Goal: Information Seeking & Learning: Learn about a topic

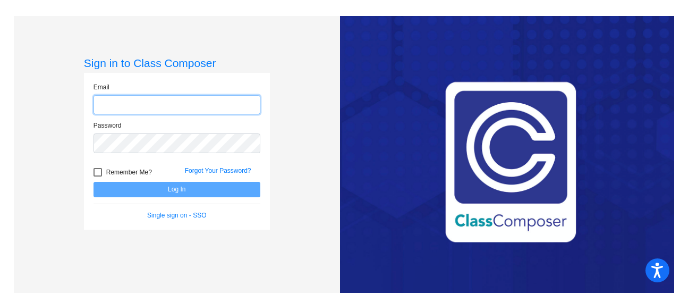
type input "[EMAIL_ADDRESS][DOMAIN_NAME]"
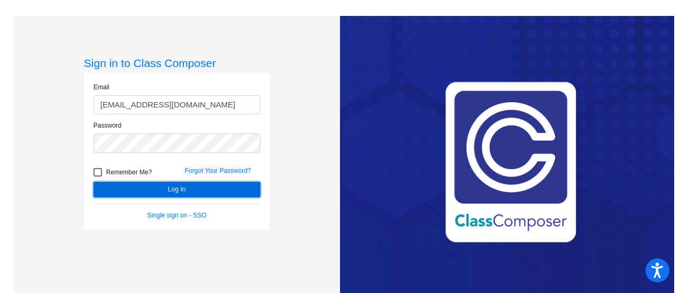
click at [168, 191] on button "Log In" at bounding box center [177, 189] width 167 height 15
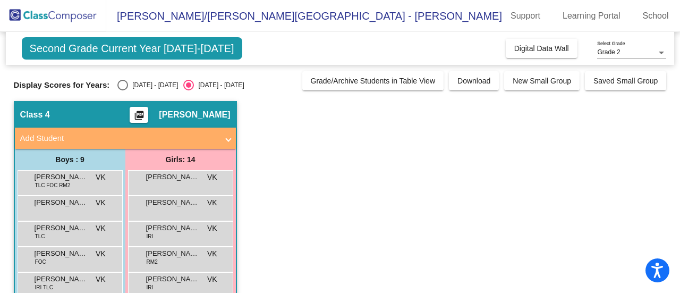
click at [124, 82] on div "Select an option" at bounding box center [122, 85] width 11 height 11
click at [123, 90] on input "[DATE] - [DATE]" at bounding box center [122, 90] width 1 height 1
radio input "true"
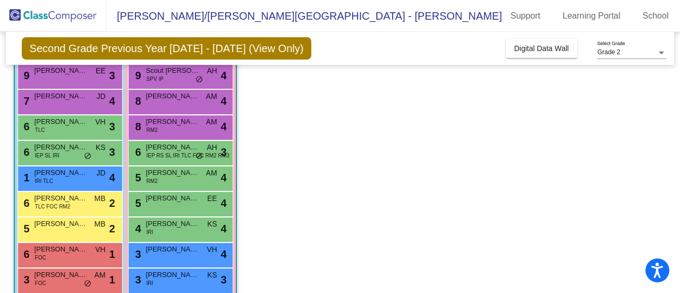
scroll to position [159, 0]
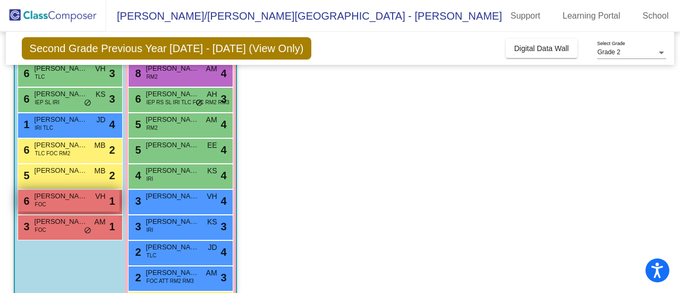
click at [61, 202] on div "6 [PERSON_NAME] FOC VH lock do_not_disturb_alt 1" at bounding box center [68, 201] width 101 height 22
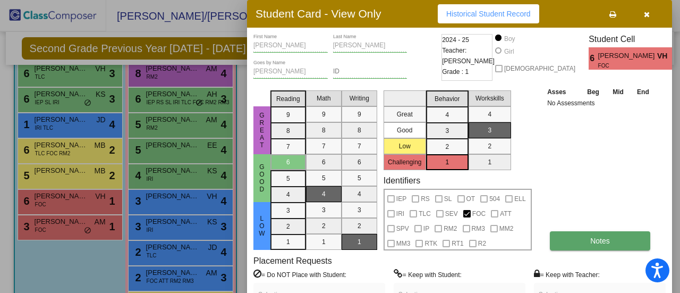
click at [593, 243] on span "Notes" at bounding box center [600, 240] width 20 height 9
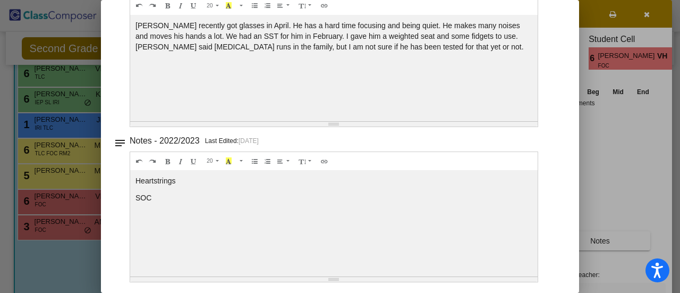
scroll to position [0, 0]
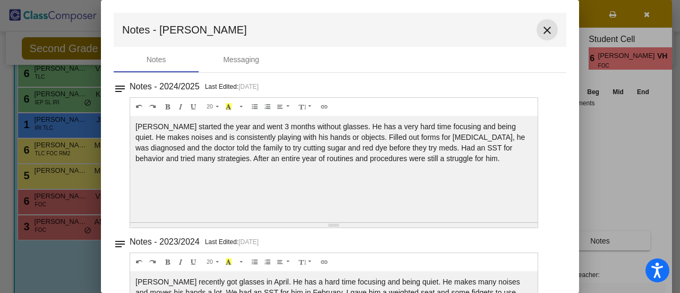
click at [541, 32] on mat-icon "close" at bounding box center [547, 30] width 13 height 13
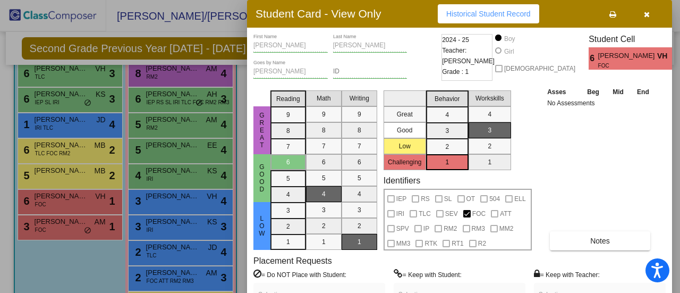
click at [44, 225] on div at bounding box center [340, 146] width 680 height 293
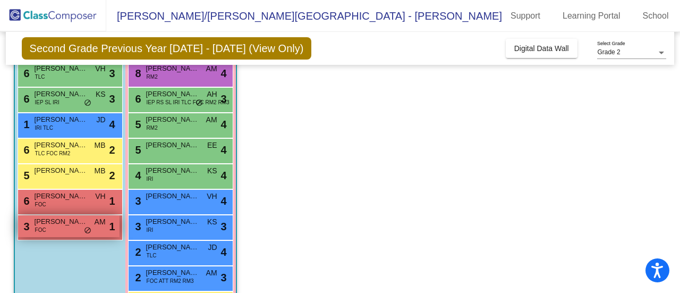
click at [55, 223] on span "[PERSON_NAME]" at bounding box center [61, 221] width 53 height 11
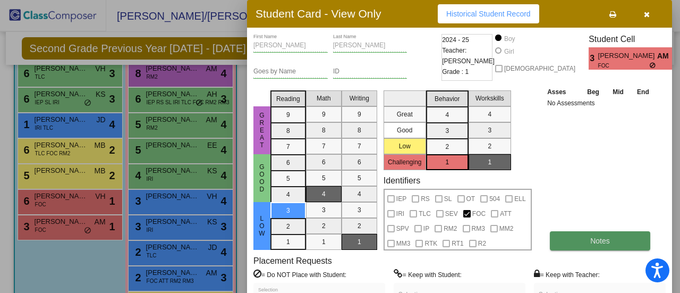
click at [595, 242] on span "Notes" at bounding box center [600, 240] width 20 height 9
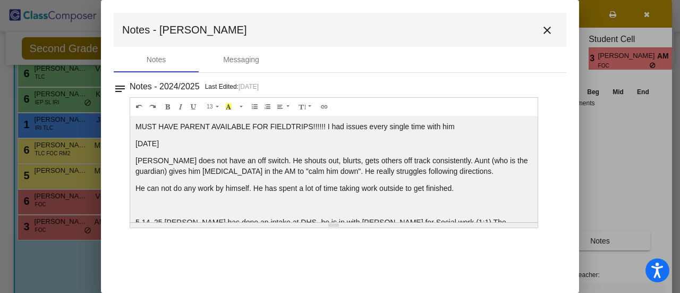
click at [548, 30] on mat-icon "close" at bounding box center [547, 30] width 13 height 13
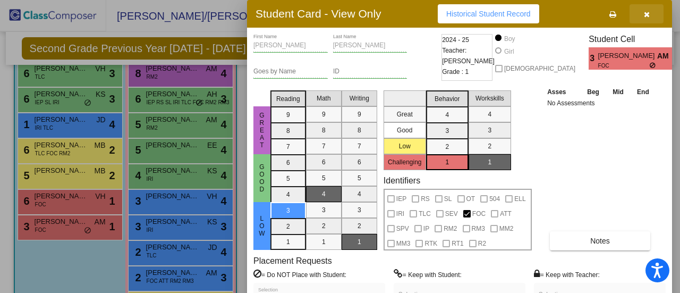
click at [645, 14] on icon "button" at bounding box center [647, 14] width 6 height 7
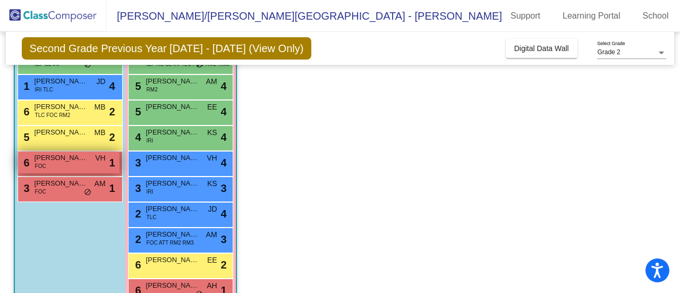
scroll to position [251, 0]
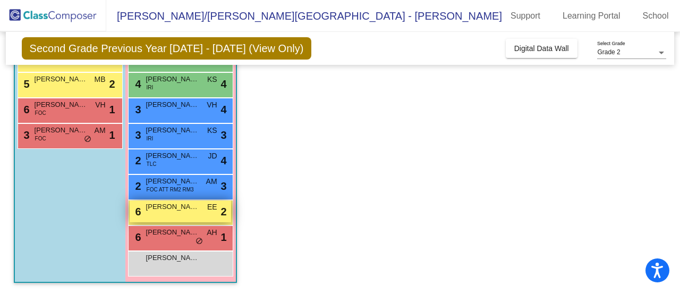
click at [173, 212] on div "6 Delta [PERSON_NAME] lock do_not_disturb_alt 2" at bounding box center [180, 211] width 101 height 22
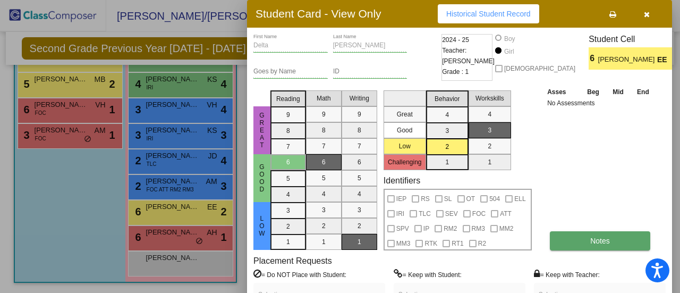
click at [603, 238] on span "Notes" at bounding box center [600, 240] width 20 height 9
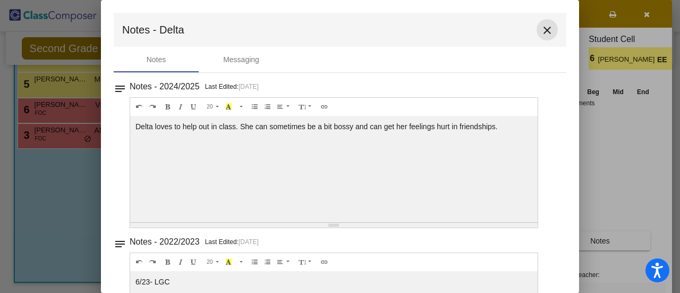
click at [547, 29] on mat-icon "close" at bounding box center [547, 30] width 13 height 13
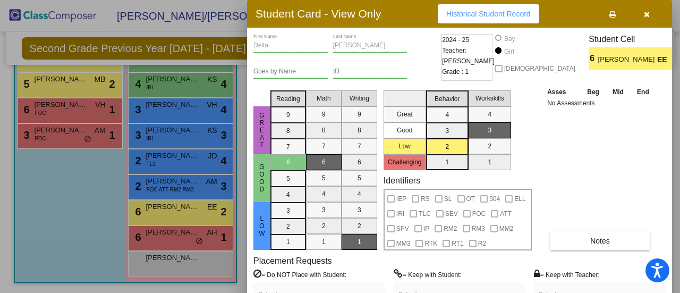
click at [577, 152] on div "Asses Beg Mid End No Assessments Notes" at bounding box center [601, 168] width 112 height 164
click at [646, 12] on icon "button" at bounding box center [647, 14] width 6 height 7
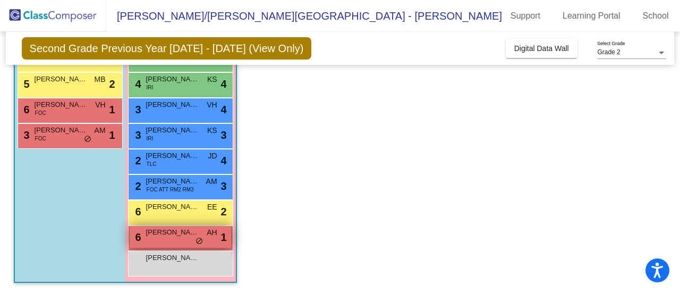
click at [182, 236] on span "[PERSON_NAME]" at bounding box center [172, 232] width 53 height 11
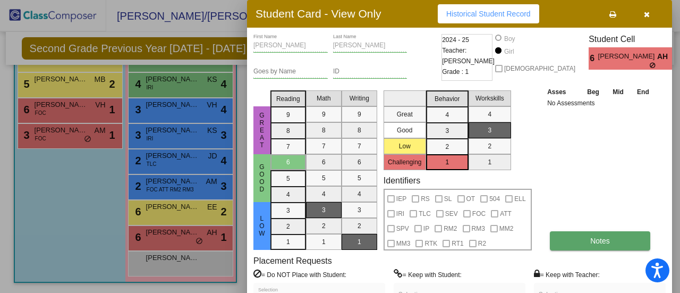
click at [584, 248] on button "Notes" at bounding box center [600, 240] width 100 height 19
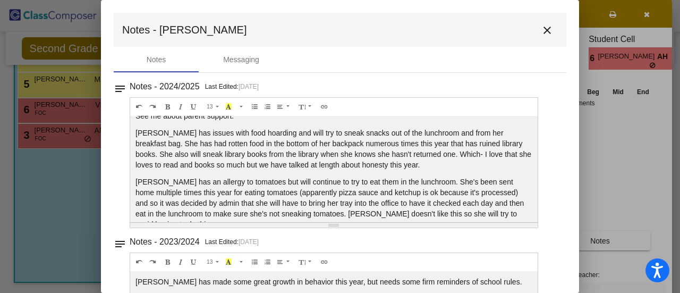
scroll to position [0, 0]
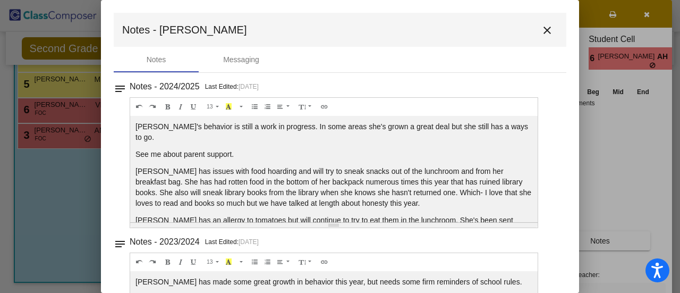
click at [548, 32] on button "close" at bounding box center [547, 29] width 21 height 21
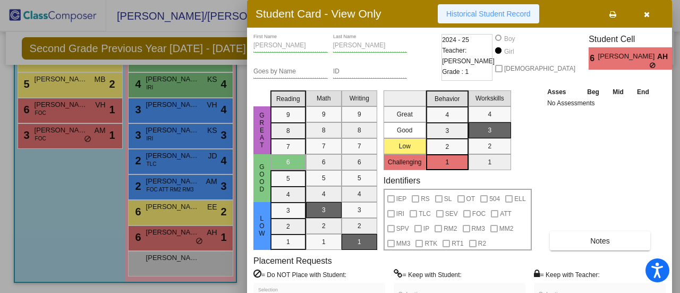
click at [484, 9] on button "Historical Student Record" at bounding box center [488, 13] width 101 height 19
click at [648, 12] on icon "button" at bounding box center [647, 14] width 6 height 7
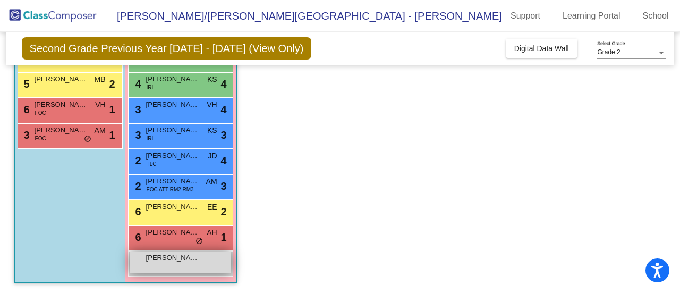
click at [184, 258] on span "[PERSON_NAME]" at bounding box center [172, 257] width 53 height 11
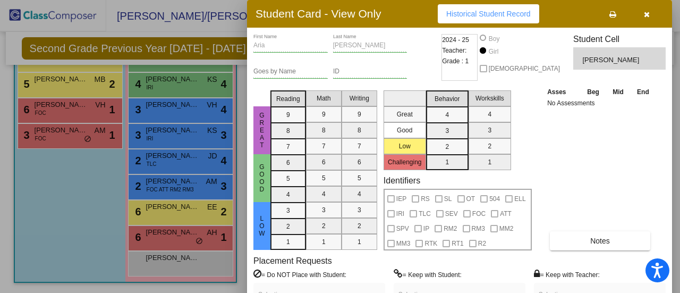
click at [519, 12] on span "Historical Student Record" at bounding box center [488, 14] width 84 height 9
click at [646, 11] on icon "button" at bounding box center [647, 14] width 6 height 7
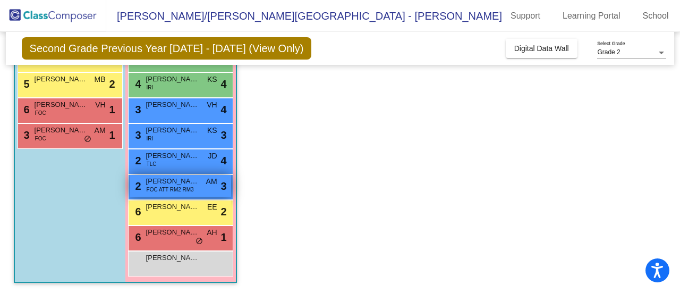
click at [194, 187] on div "2 Lilith Shaposka FOC ATT RM2 RM3 AM lock do_not_disturb_alt 3" at bounding box center [180, 186] width 101 height 22
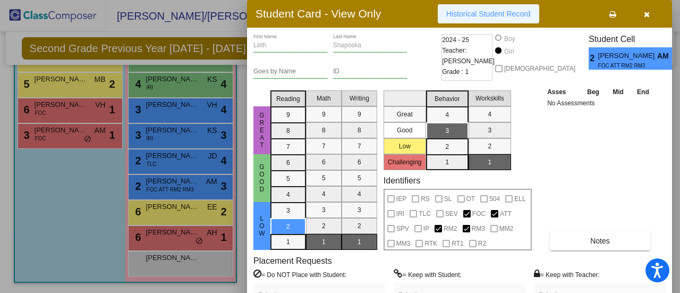
click at [491, 17] on span "Historical Student Record" at bounding box center [488, 14] width 84 height 9
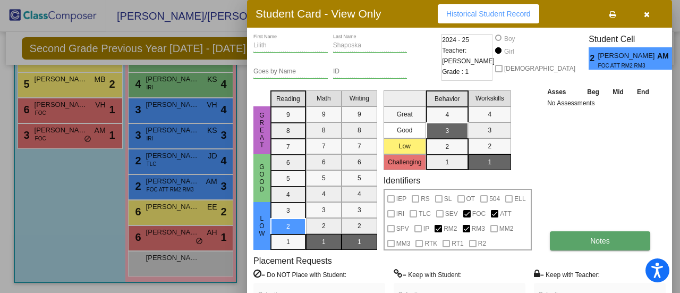
click at [609, 242] on span "Notes" at bounding box center [600, 240] width 20 height 9
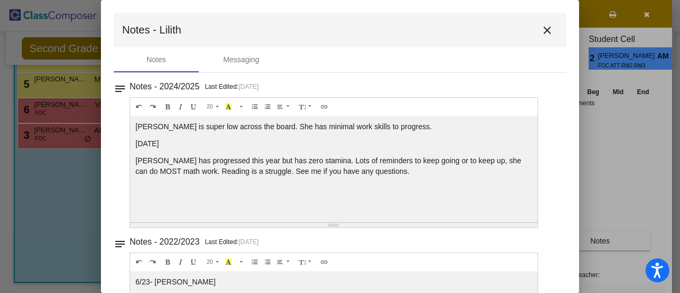
click at [545, 31] on mat-icon "close" at bounding box center [547, 30] width 13 height 13
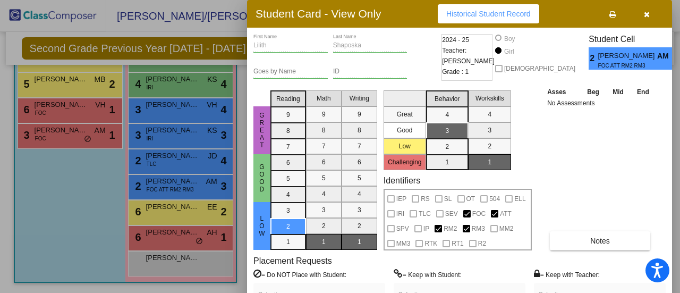
click at [650, 13] on button "button" at bounding box center [647, 13] width 34 height 19
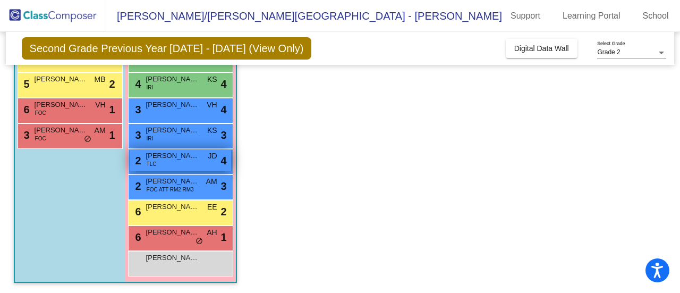
click at [185, 161] on div "2 [PERSON_NAME] TLC JD lock do_not_disturb_alt 4" at bounding box center [180, 160] width 101 height 22
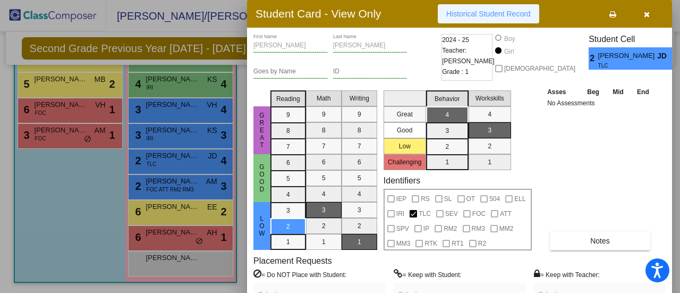
click at [494, 14] on span "Historical Student Record" at bounding box center [488, 14] width 84 height 9
click at [488, 13] on span "Historical Student Record" at bounding box center [488, 14] width 84 height 9
click at [486, 14] on span "Historical Student Record" at bounding box center [488, 14] width 84 height 9
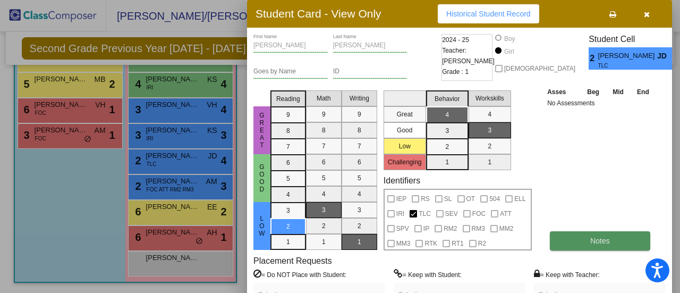
click at [576, 238] on button "Notes" at bounding box center [600, 240] width 100 height 19
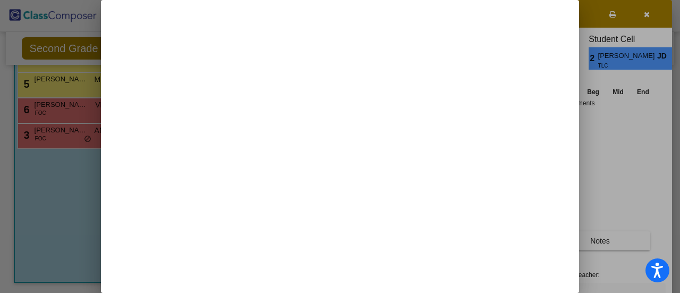
click at [637, 158] on div at bounding box center [340, 146] width 680 height 293
drag, startPoint x: 632, startPoint y: 157, endPoint x: 36, endPoint y: 155, distance: 596.2
click at [36, 155] on div at bounding box center [340, 146] width 680 height 293
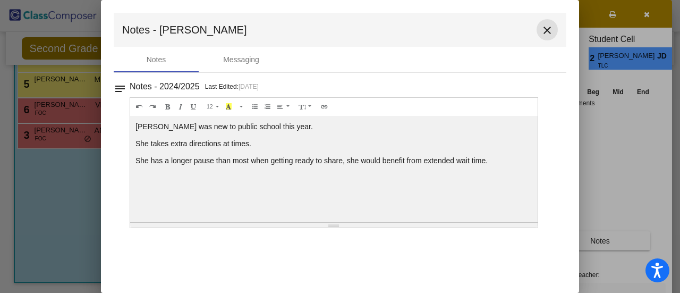
click at [545, 29] on mat-icon "close" at bounding box center [547, 30] width 13 height 13
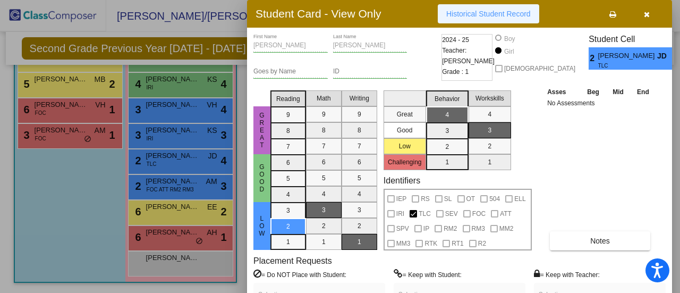
click at [467, 10] on span "Historical Student Record" at bounding box center [488, 14] width 84 height 9
click at [478, 14] on span "Historical Student Record" at bounding box center [488, 14] width 84 height 9
click at [477, 15] on span "Historical Student Record" at bounding box center [488, 14] width 84 height 9
click at [647, 13] on icon "button" at bounding box center [647, 14] width 6 height 7
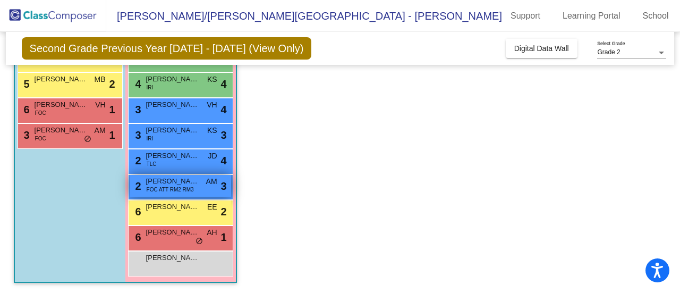
scroll to position [198, 0]
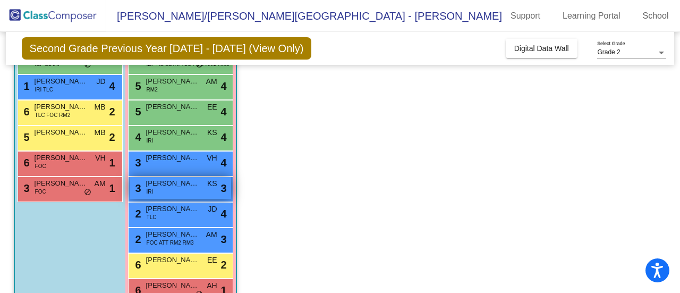
click at [181, 187] on span "[PERSON_NAME]" at bounding box center [172, 183] width 53 height 11
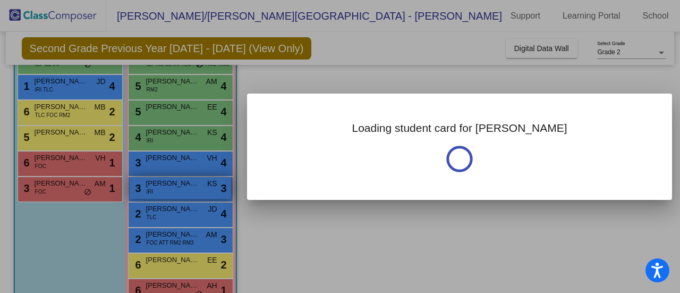
click at [181, 187] on div at bounding box center [340, 146] width 680 height 293
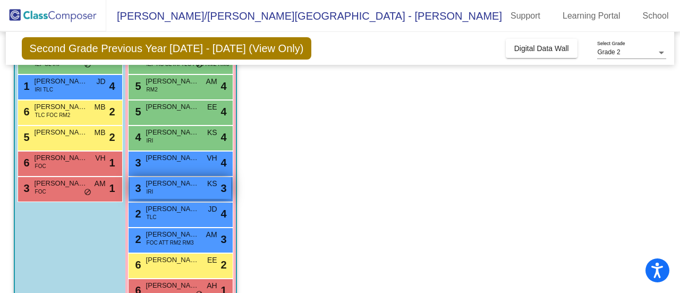
click at [181, 187] on span "[PERSON_NAME]" at bounding box center [172, 183] width 53 height 11
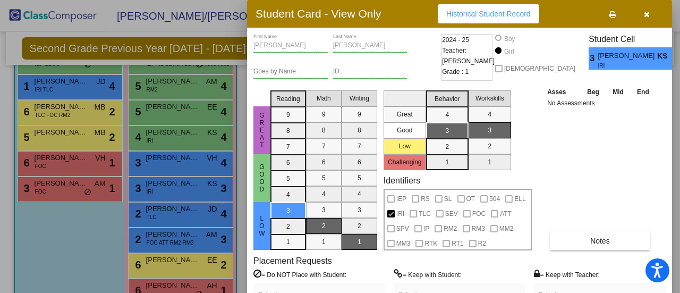
click at [467, 11] on span "Historical Student Record" at bounding box center [488, 14] width 84 height 9
click at [648, 10] on span "button" at bounding box center [647, 14] width 6 height 9
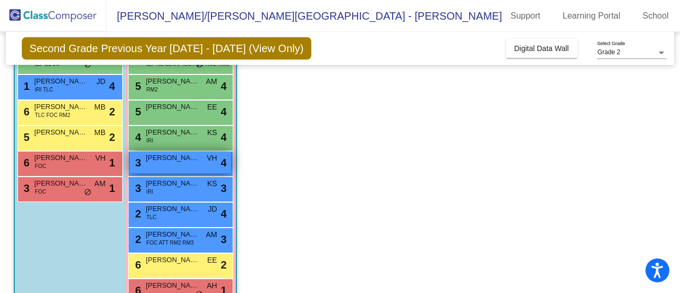
click at [177, 160] on span "[PERSON_NAME]" at bounding box center [172, 157] width 53 height 11
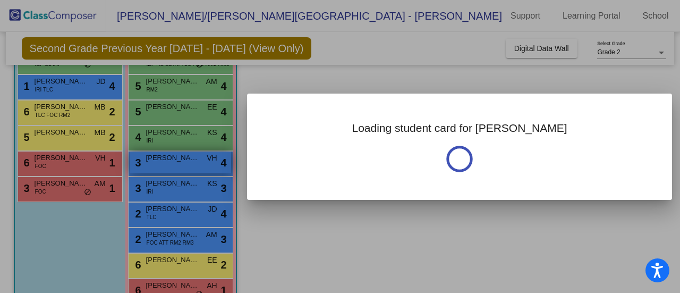
click at [177, 160] on div at bounding box center [340, 146] width 680 height 293
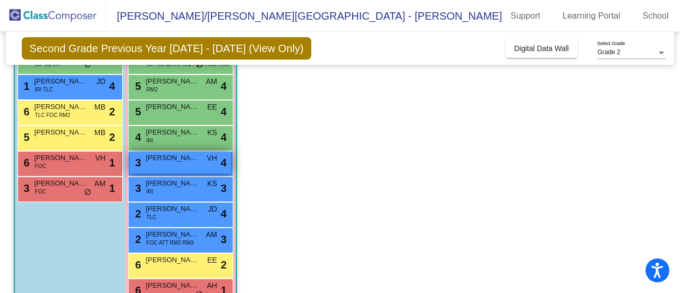
click at [176, 159] on span "[PERSON_NAME]" at bounding box center [172, 157] width 53 height 11
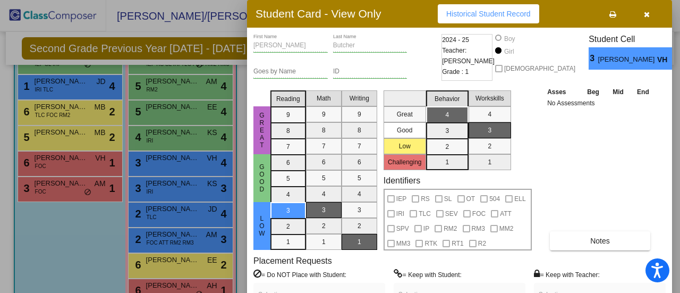
click at [487, 14] on span "Historical Student Record" at bounding box center [488, 14] width 84 height 9
click at [646, 16] on icon "button" at bounding box center [647, 14] width 6 height 7
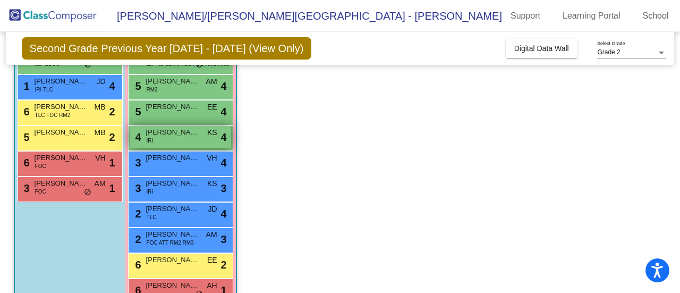
click at [179, 135] on span "[PERSON_NAME]" at bounding box center [172, 132] width 53 height 11
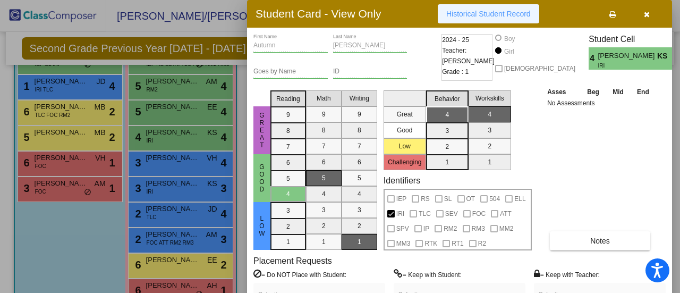
click at [456, 13] on span "Historical Student Record" at bounding box center [488, 14] width 84 height 9
click at [646, 13] on icon "button" at bounding box center [647, 14] width 6 height 7
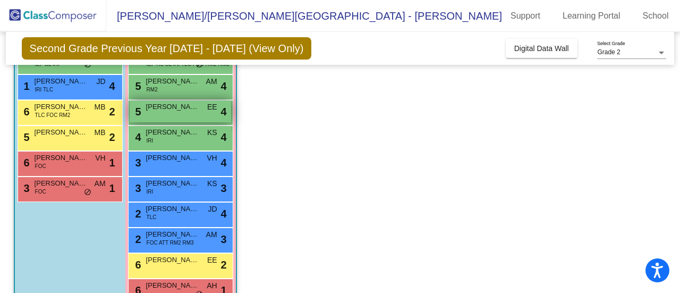
click at [184, 107] on span "[PERSON_NAME]" at bounding box center [172, 106] width 53 height 11
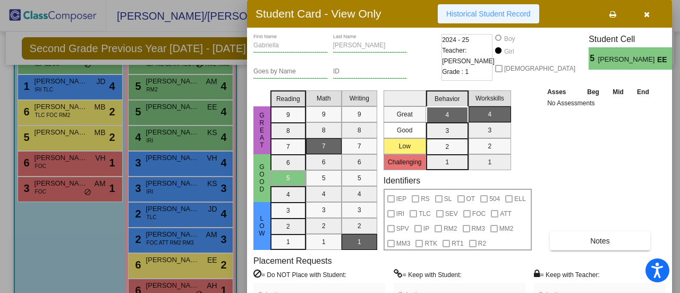
click at [477, 11] on span "Historical Student Record" at bounding box center [488, 14] width 84 height 9
click at [643, 135] on div "Asses Beg Mid End No Assessments Notes" at bounding box center [601, 168] width 112 height 164
click at [649, 13] on button "button" at bounding box center [647, 13] width 34 height 19
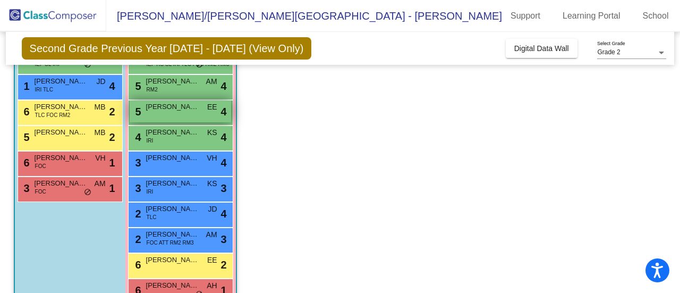
click at [189, 113] on div "5 [PERSON_NAME] EE lock do_not_disturb_alt 4" at bounding box center [180, 111] width 101 height 22
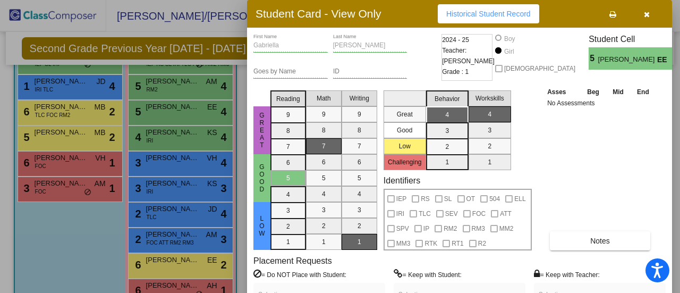
click at [650, 11] on button "button" at bounding box center [647, 13] width 34 height 19
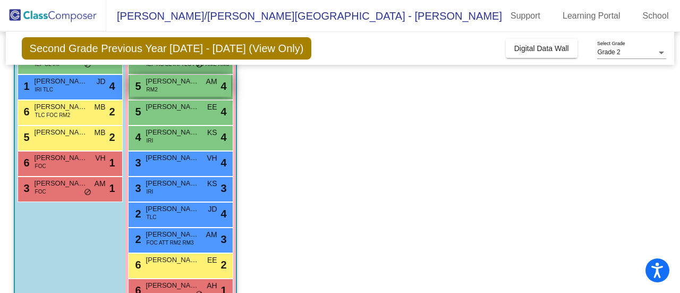
click at [155, 86] on span "RM2" at bounding box center [152, 90] width 11 height 8
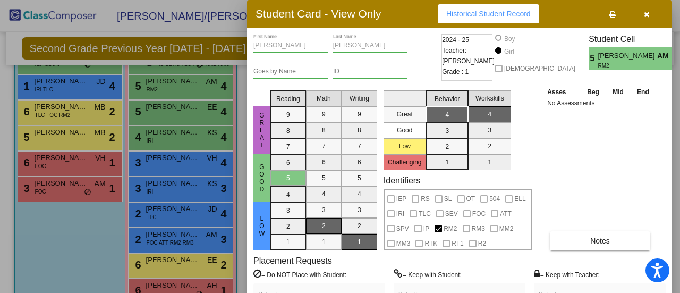
click at [478, 11] on span "Historical Student Record" at bounding box center [488, 14] width 84 height 9
click at [647, 15] on icon "button" at bounding box center [647, 14] width 6 height 7
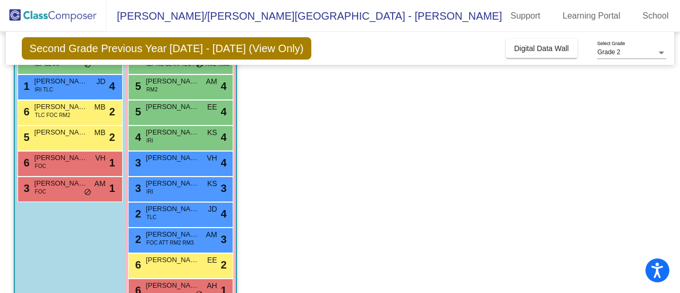
scroll to position [91, 0]
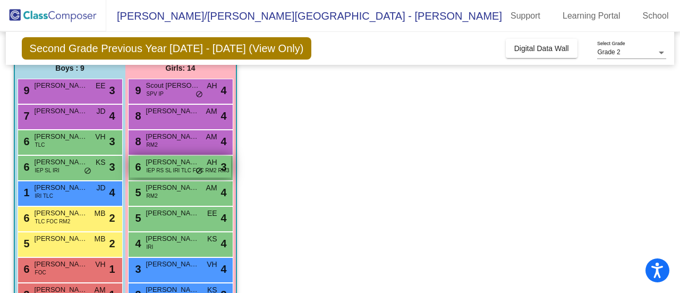
click at [172, 167] on span "IEP RS SL IRI TLC FOC RM2 RM3" at bounding box center [188, 170] width 83 height 8
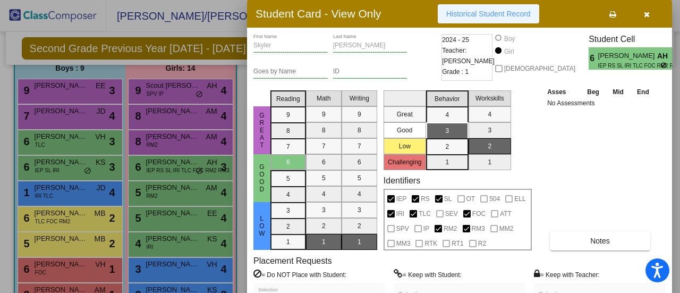
click at [486, 13] on span "Historical Student Record" at bounding box center [488, 14] width 84 height 9
click at [646, 11] on icon "button" at bounding box center [647, 14] width 6 height 7
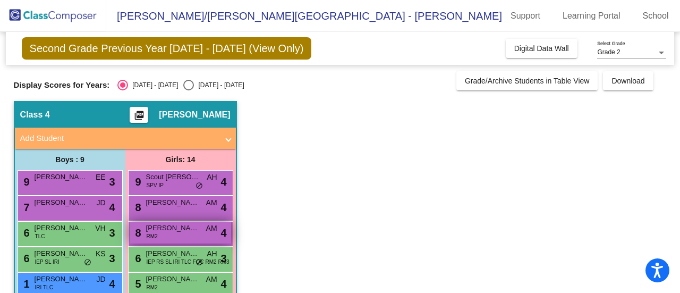
scroll to position [53, 0]
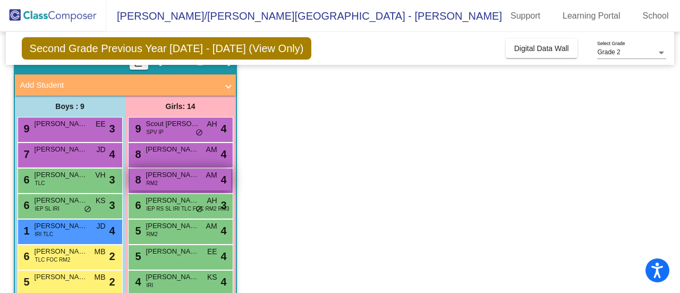
click at [193, 179] on span "[PERSON_NAME]" at bounding box center [172, 175] width 53 height 11
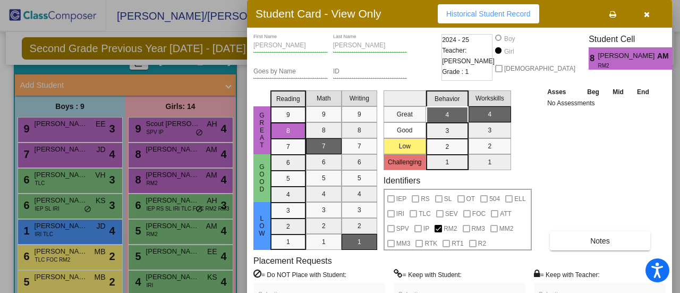
click at [503, 14] on span "Historical Student Record" at bounding box center [488, 14] width 84 height 9
click at [649, 13] on icon "button" at bounding box center [647, 14] width 6 height 7
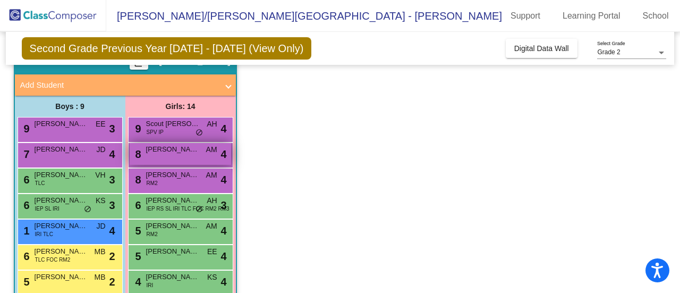
click at [171, 151] on span "[PERSON_NAME]" at bounding box center [172, 149] width 53 height 11
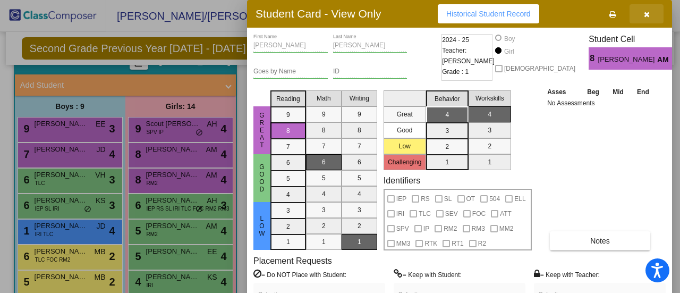
drag, startPoint x: 647, startPoint y: 11, endPoint x: 597, endPoint y: 30, distance: 53.5
click at [646, 12] on icon "button" at bounding box center [647, 14] width 6 height 7
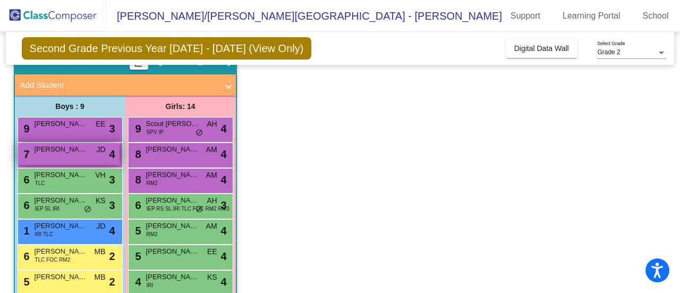
scroll to position [106, 0]
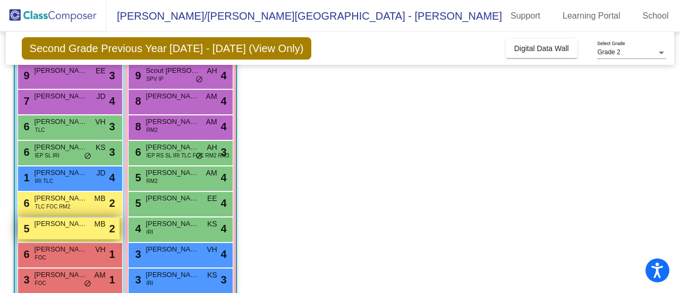
click at [65, 224] on span "[PERSON_NAME] [PERSON_NAME]" at bounding box center [61, 223] width 53 height 11
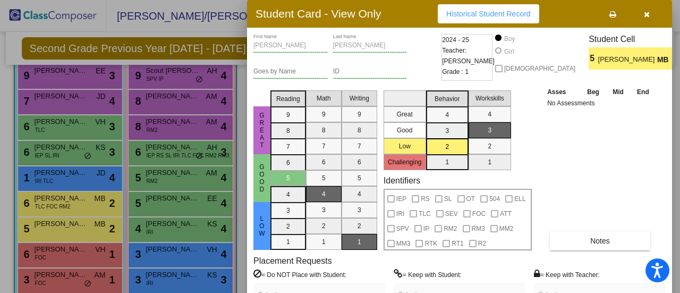
click at [506, 11] on span "Historical Student Record" at bounding box center [488, 14] width 84 height 9
click at [462, 14] on span "Historical Student Record" at bounding box center [488, 14] width 84 height 9
click at [647, 13] on icon "button" at bounding box center [647, 14] width 6 height 7
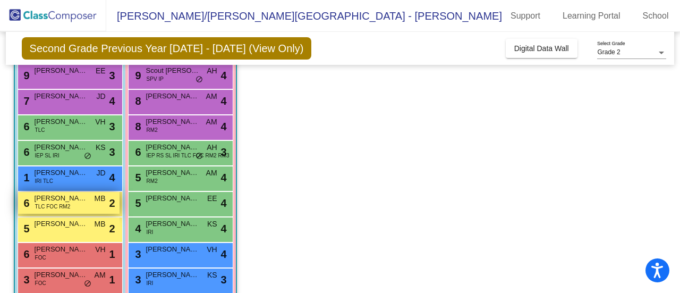
click at [69, 202] on span "TLC FOC RM2" at bounding box center [53, 206] width 36 height 8
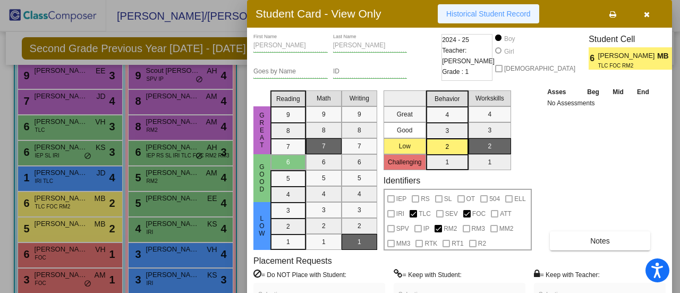
click at [471, 10] on span "Historical Student Record" at bounding box center [488, 14] width 84 height 9
click at [648, 12] on icon "button" at bounding box center [647, 14] width 6 height 7
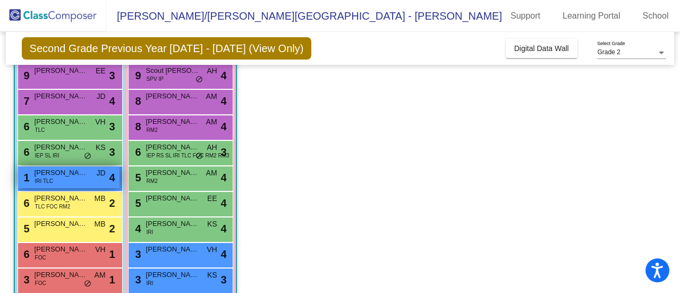
click at [66, 172] on span "[PERSON_NAME]" at bounding box center [61, 172] width 53 height 11
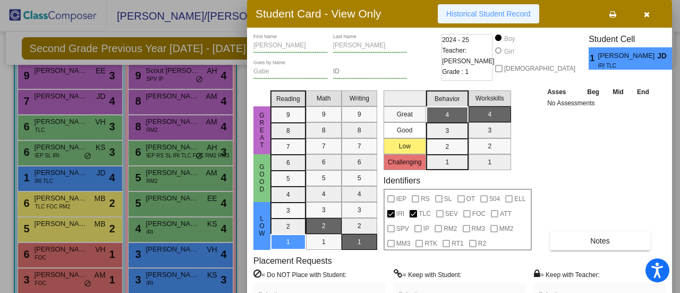
click at [491, 15] on span "Historical Student Record" at bounding box center [488, 14] width 84 height 9
click at [649, 11] on icon "button" at bounding box center [647, 14] width 6 height 7
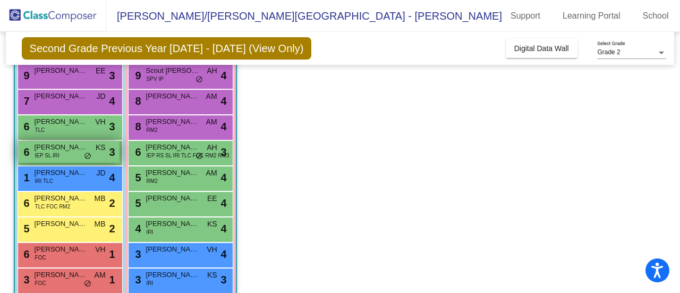
click at [65, 149] on span "[PERSON_NAME]" at bounding box center [61, 147] width 53 height 11
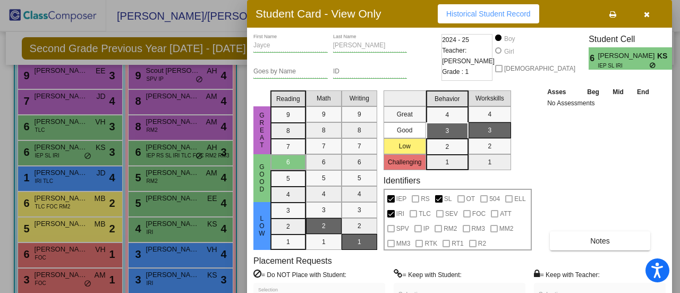
click at [464, 16] on span "Historical Student Record" at bounding box center [488, 14] width 84 height 9
click at [645, 15] on icon "button" at bounding box center [647, 14] width 6 height 7
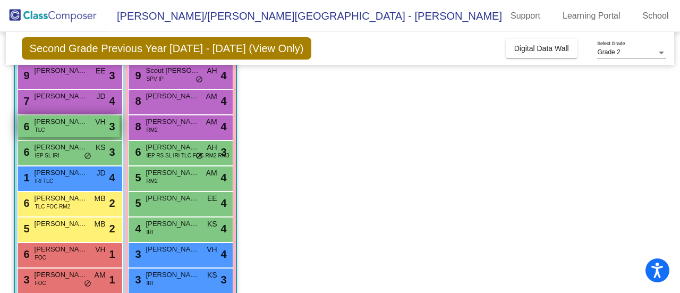
click at [72, 124] on span "[PERSON_NAME]" at bounding box center [61, 121] width 53 height 11
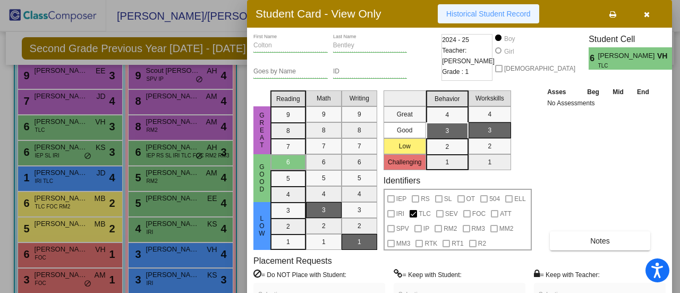
click at [465, 18] on span "Historical Student Record" at bounding box center [488, 14] width 84 height 9
click at [650, 13] on button "button" at bounding box center [647, 13] width 34 height 19
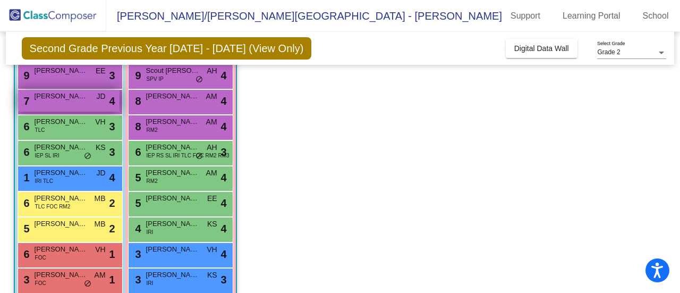
click at [70, 103] on div "7 [PERSON_NAME] [PERSON_NAME] lock do_not_disturb_alt 4" at bounding box center [68, 101] width 101 height 22
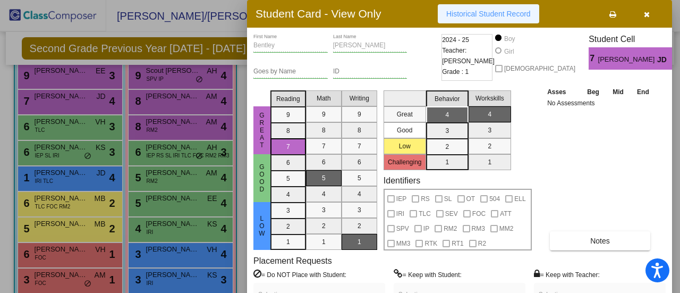
click at [507, 11] on span "Historical Student Record" at bounding box center [488, 14] width 84 height 9
click at [648, 12] on icon "button" at bounding box center [647, 14] width 6 height 7
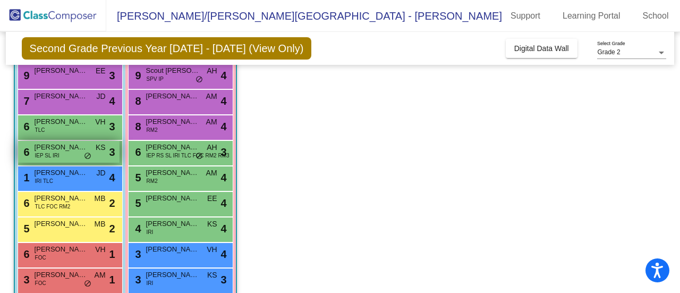
scroll to position [0, 0]
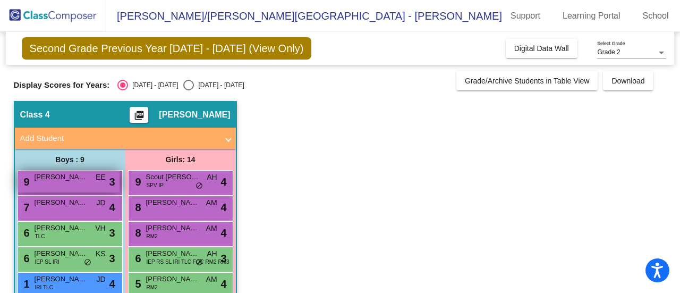
click at [71, 184] on div "9 [PERSON_NAME] EE lock do_not_disturb_alt 3" at bounding box center [68, 182] width 101 height 22
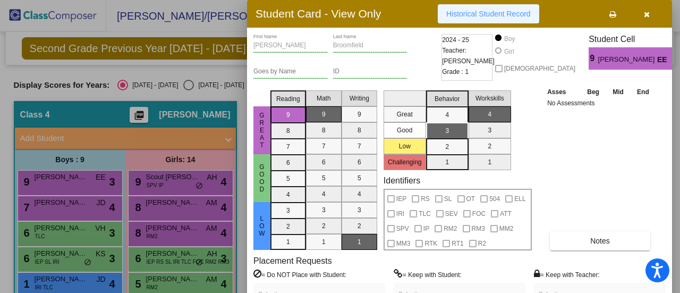
click at [459, 12] on span "Historical Student Record" at bounding box center [488, 14] width 84 height 9
click at [649, 13] on icon "button" at bounding box center [647, 14] width 6 height 7
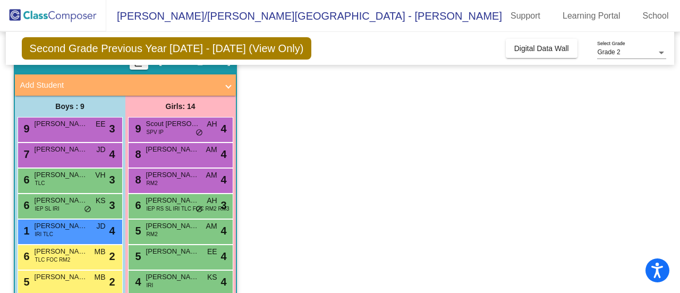
scroll to position [106, 0]
